Goal: Task Accomplishment & Management: Complete application form

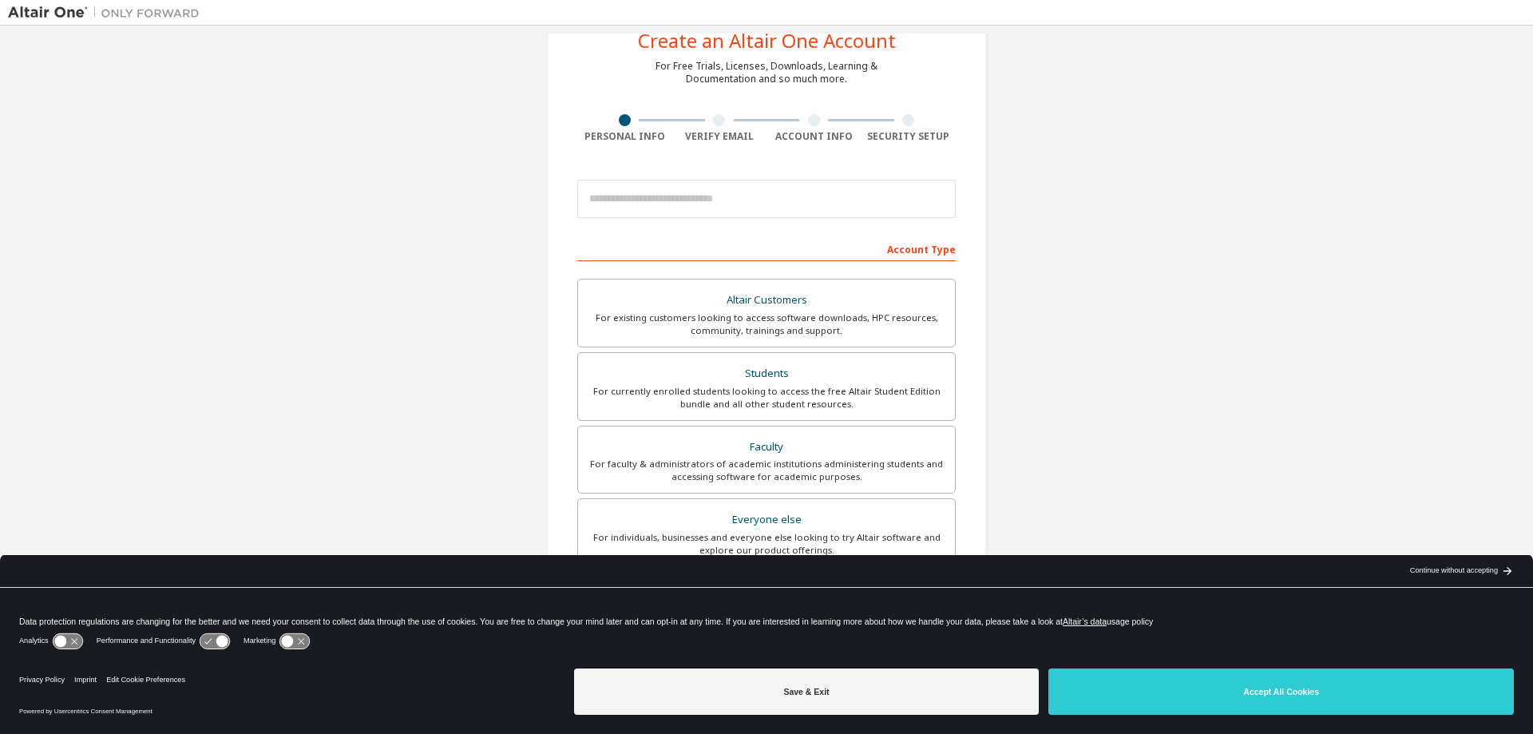
scroll to position [80, 0]
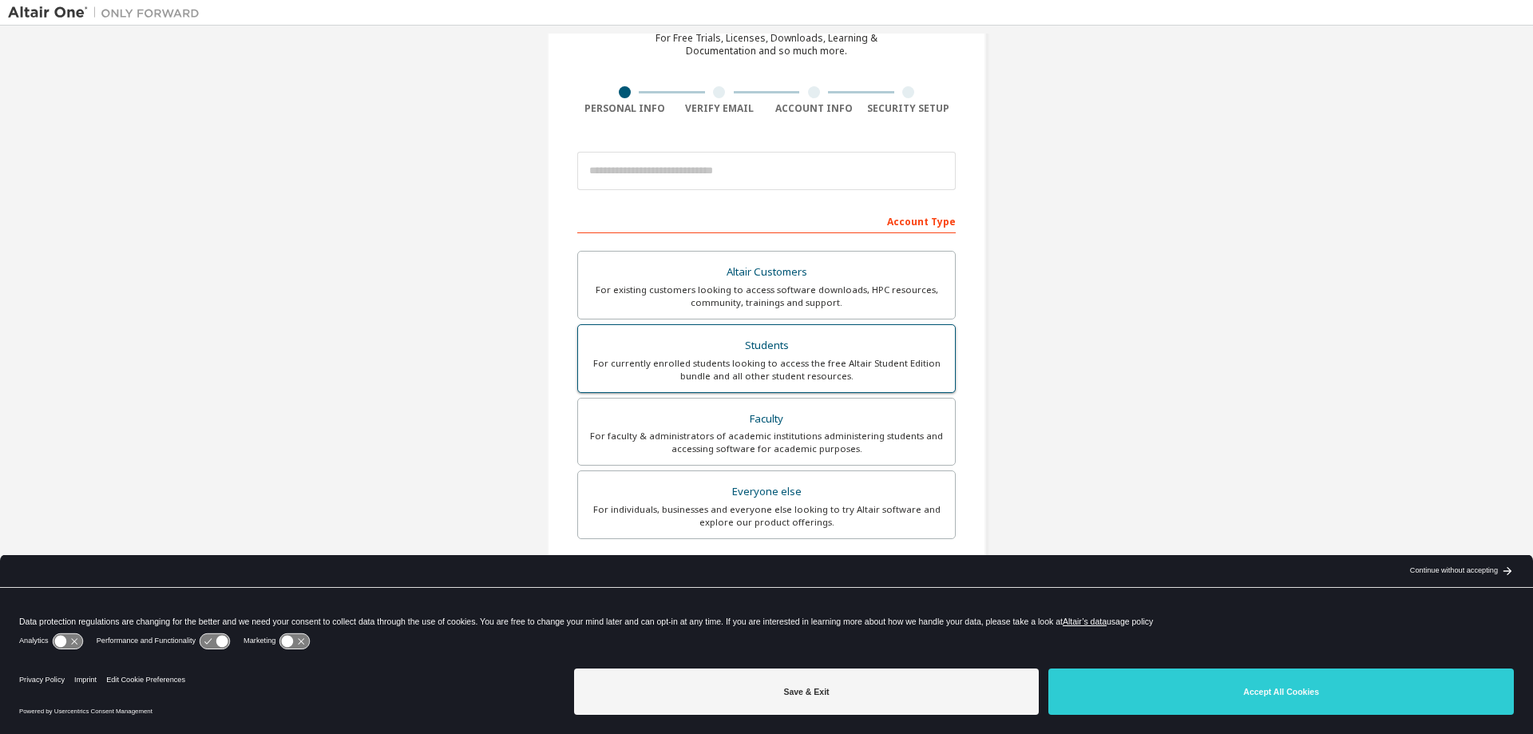
click at [926, 367] on div "For currently enrolled students looking to access the free Altair Student Editi…" at bounding box center [767, 370] width 358 height 26
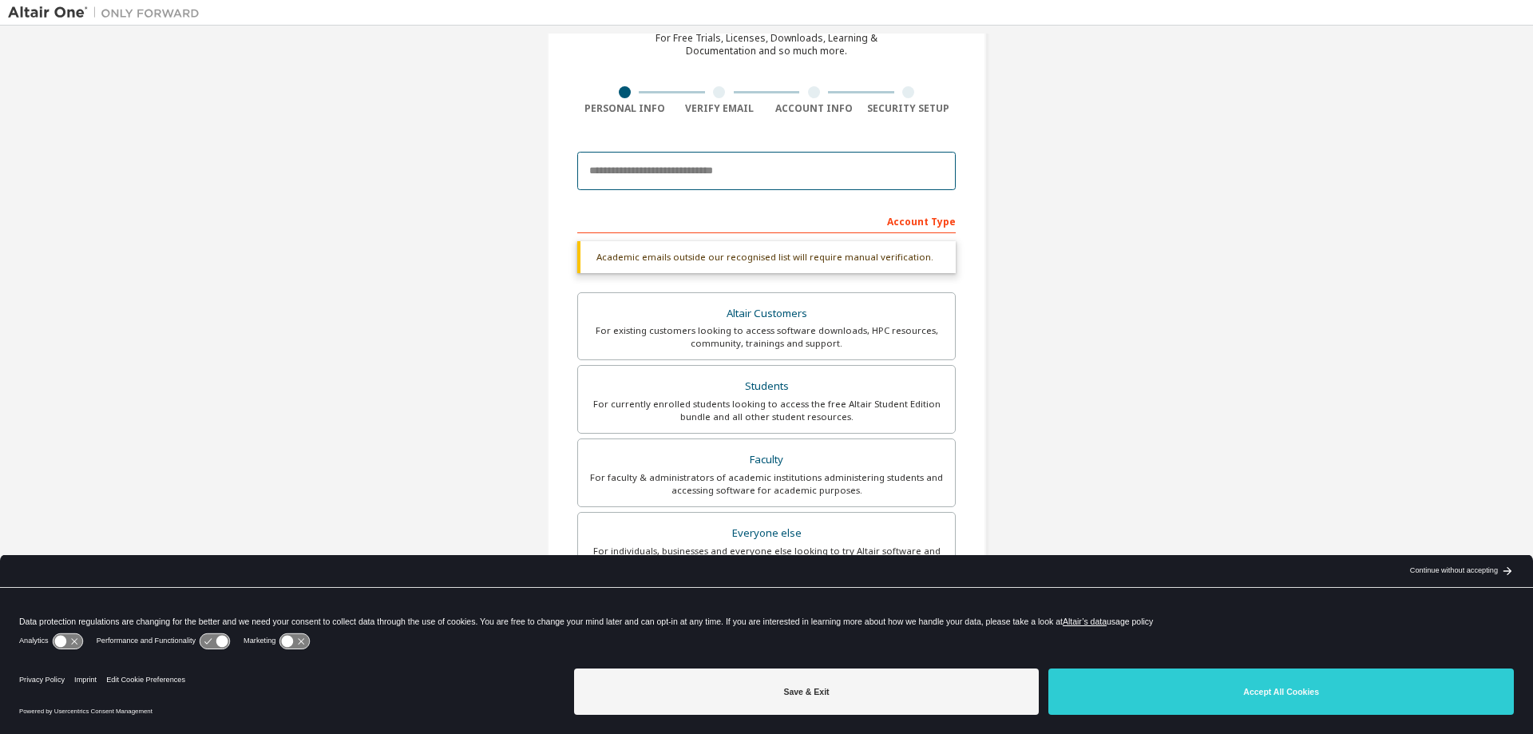
click at [691, 173] on input "email" at bounding box center [766, 171] width 379 height 38
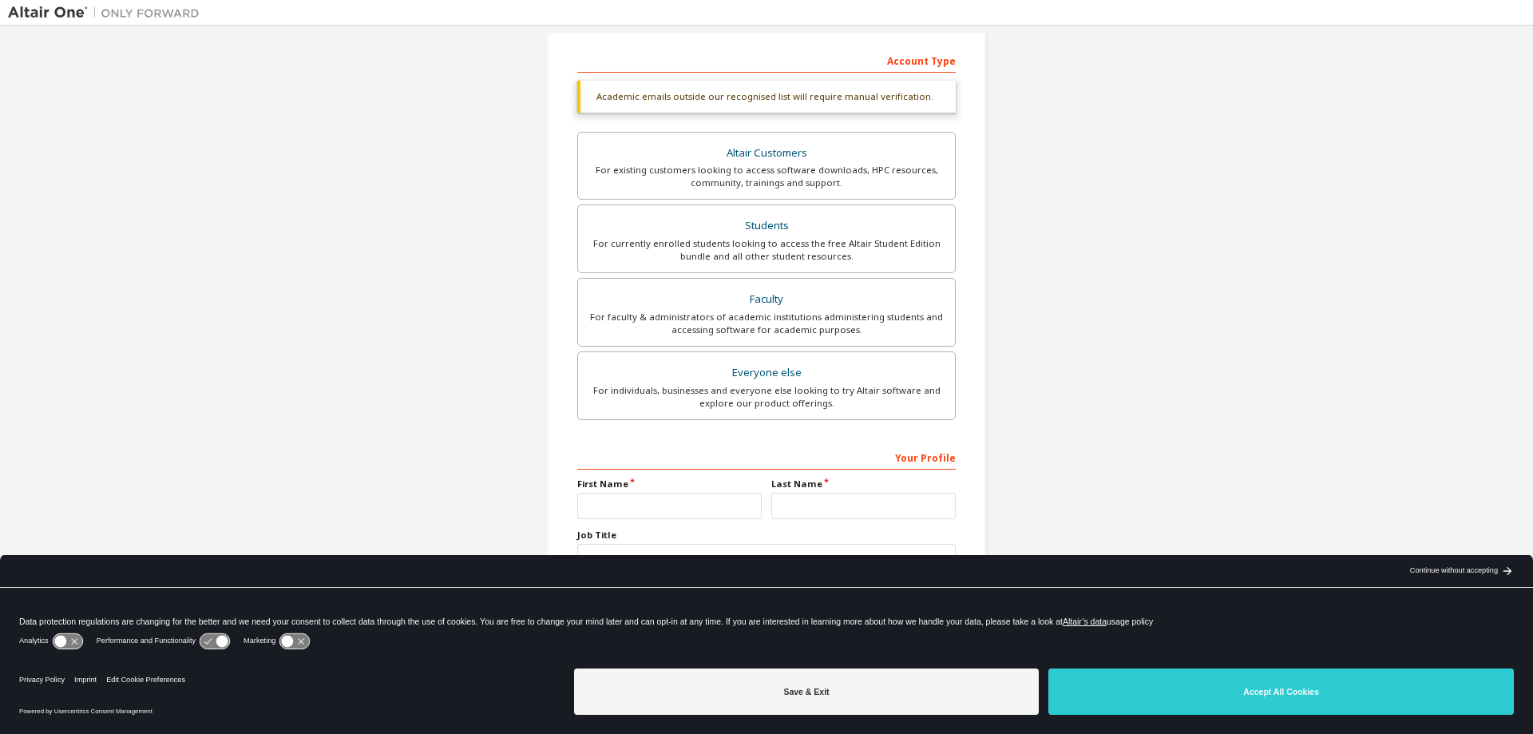
scroll to position [241, 0]
click at [850, 312] on div "For faculty & administrators of academic institutions administering students an…" at bounding box center [767, 323] width 358 height 26
click at [851, 363] on div "Everyone else" at bounding box center [767, 372] width 358 height 22
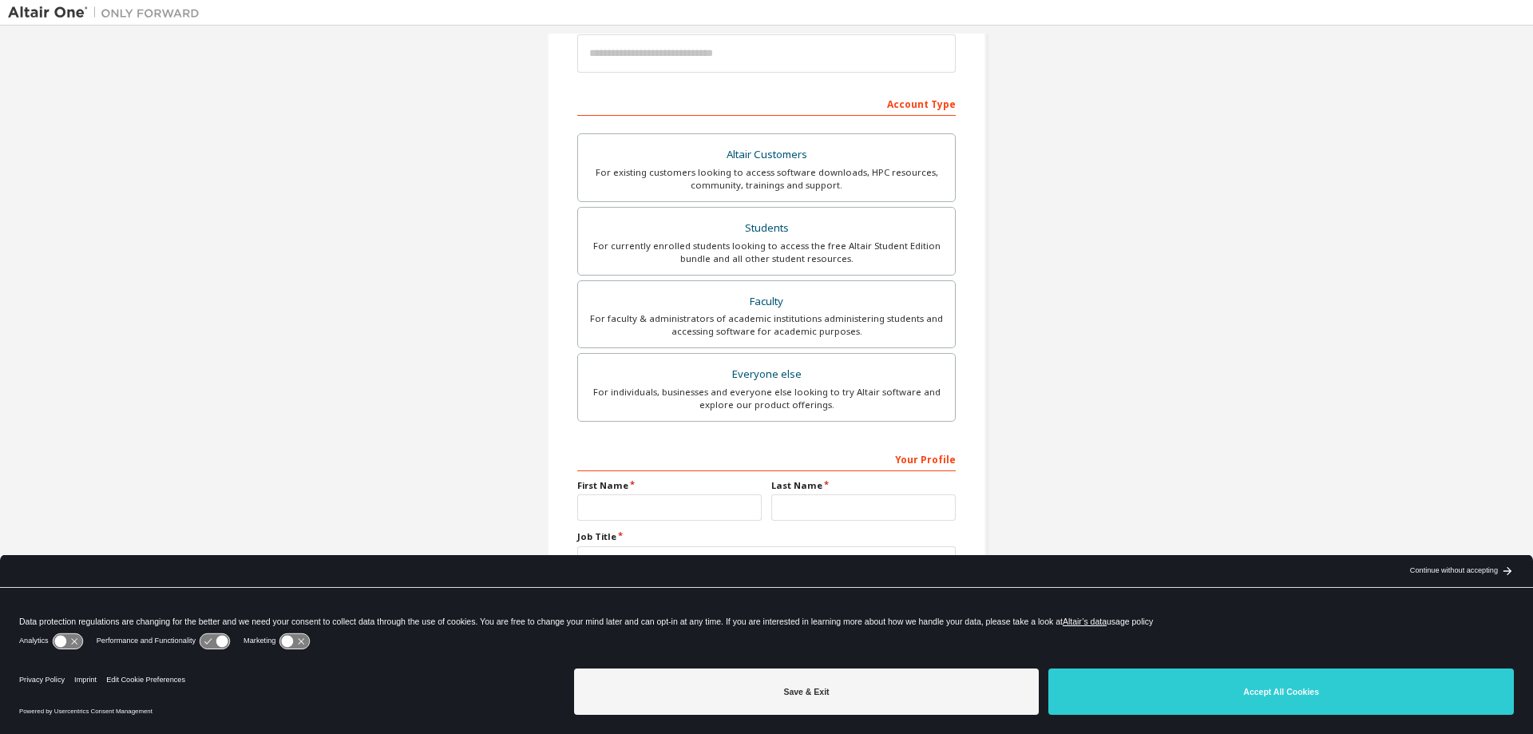
scroll to position [200, 0]
click at [676, 299] on div "Faculty" at bounding box center [767, 299] width 358 height 22
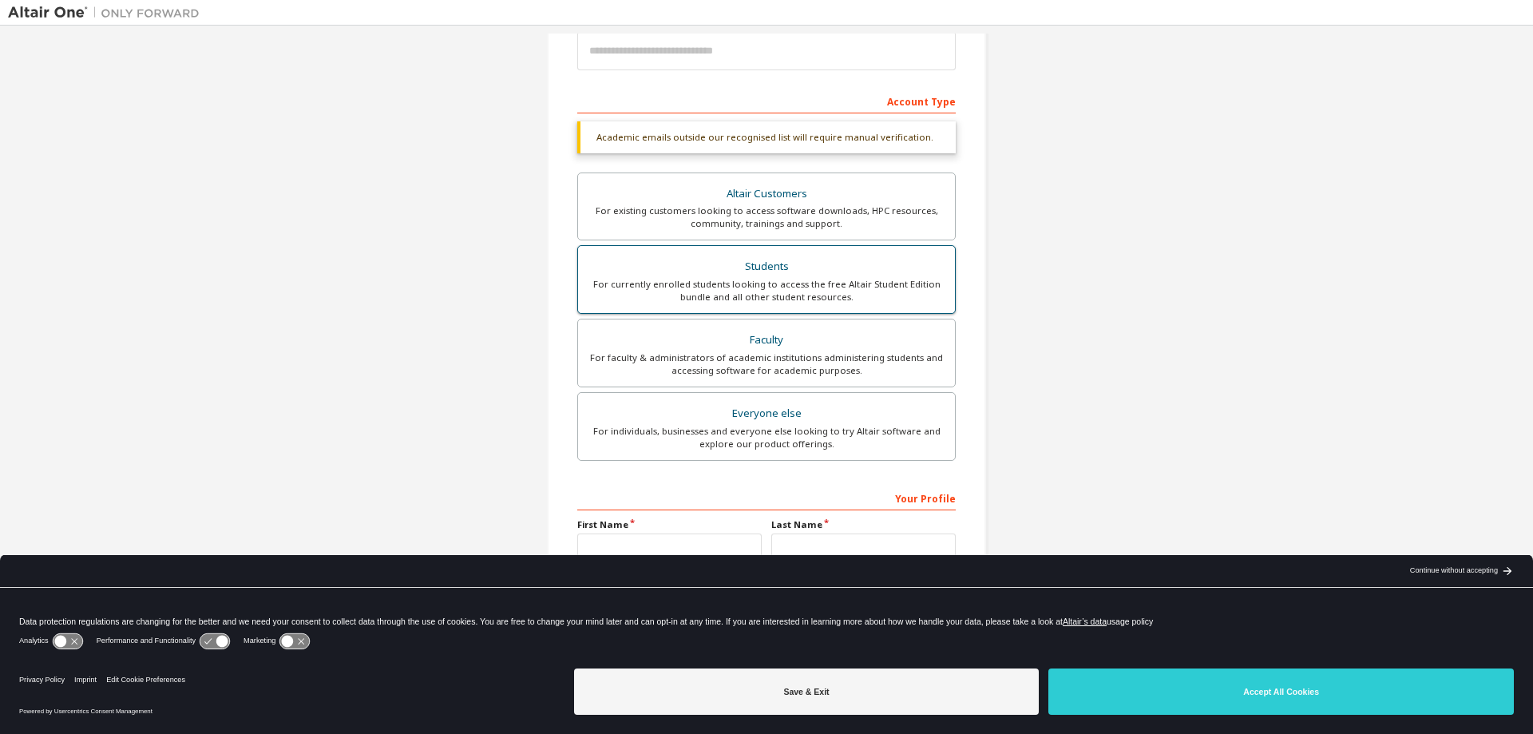
click at [668, 245] on label "Students For currently enrolled students looking to access the free Altair Stud…" at bounding box center [766, 279] width 379 height 69
click at [707, 188] on div "Altair Customers" at bounding box center [767, 194] width 358 height 22
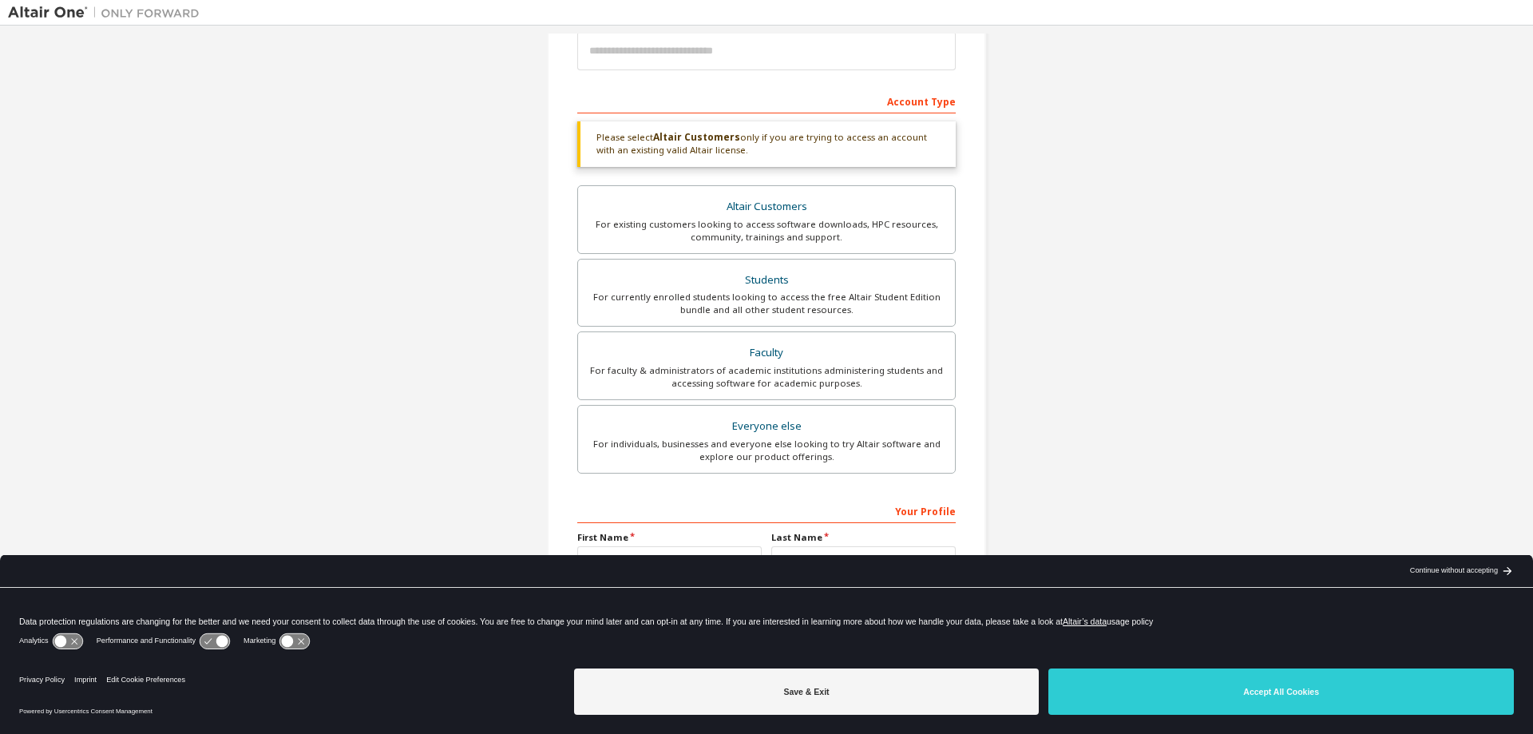
click at [545, 152] on div "Create an Altair One Account For Free Trials, Licenses, Downloads, Learning & D…" at bounding box center [767, 284] width 478 height 900
